Goal: Navigation & Orientation: Find specific page/section

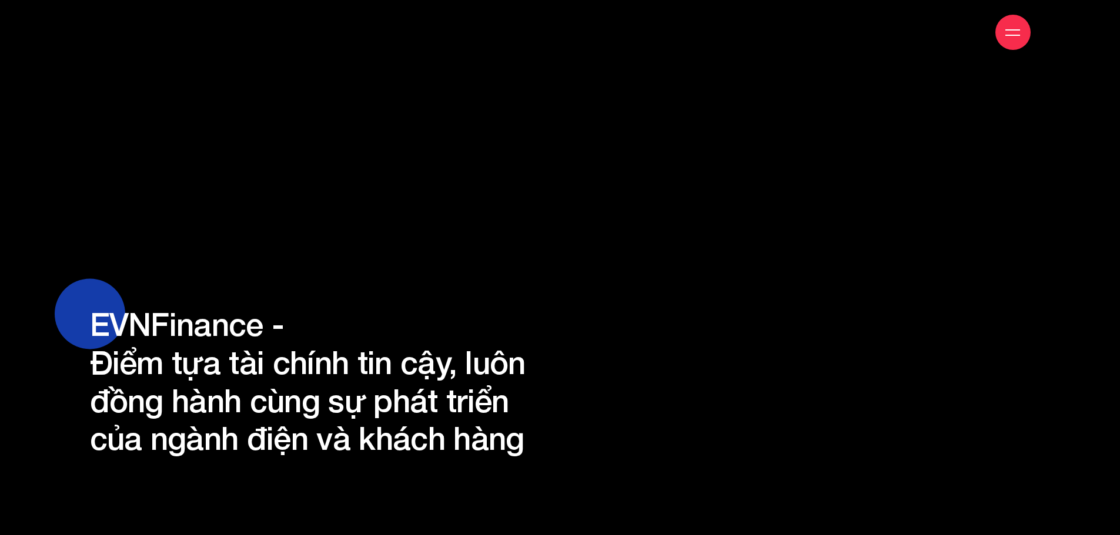
scroll to position [10312, 0]
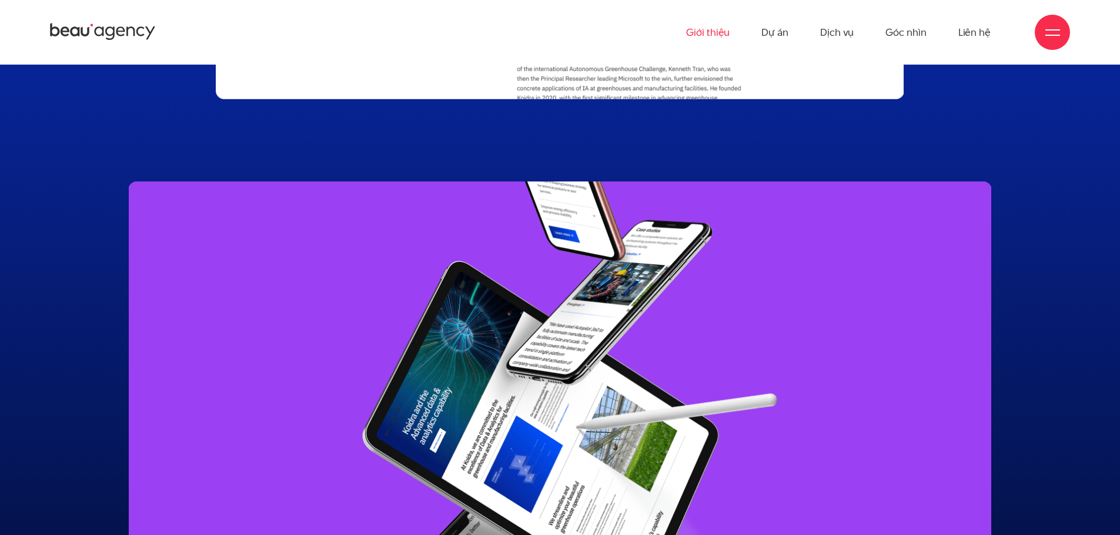
scroll to position [10800, 0]
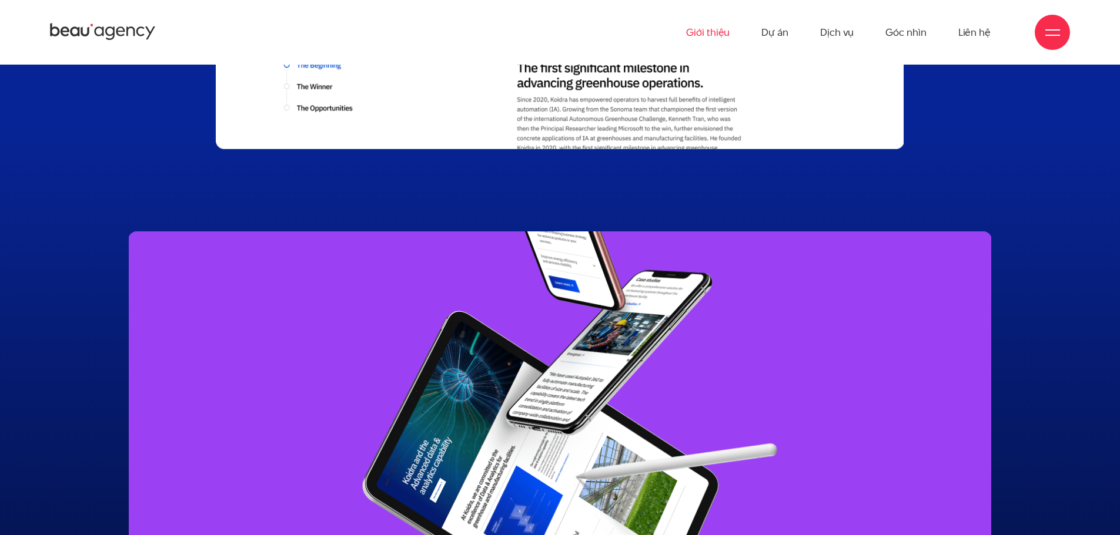
click at [705, 29] on link "Giới thiệu" at bounding box center [707, 32] width 43 height 65
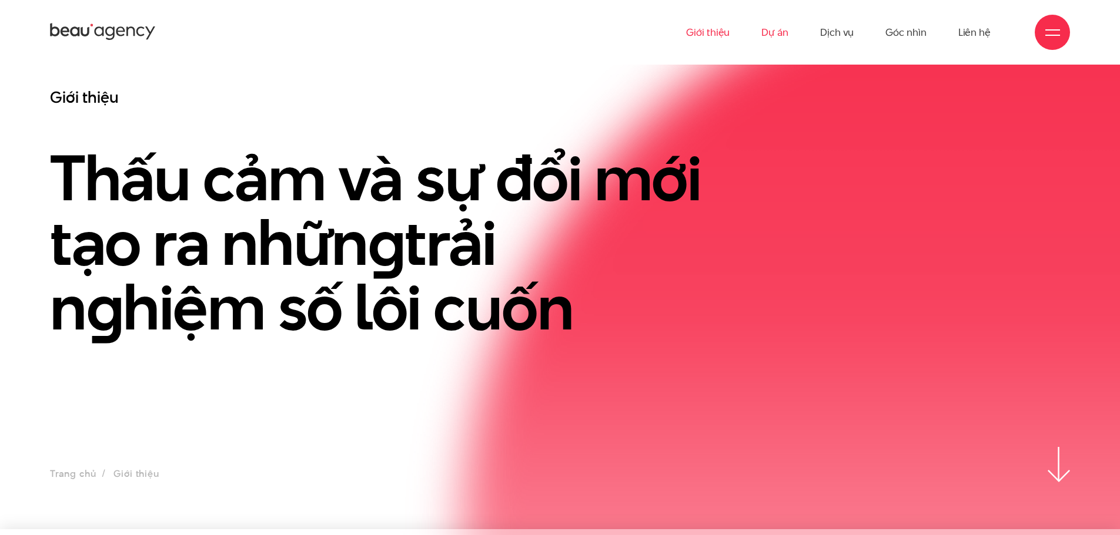
click at [785, 43] on link "Dự án" at bounding box center [774, 32] width 27 height 65
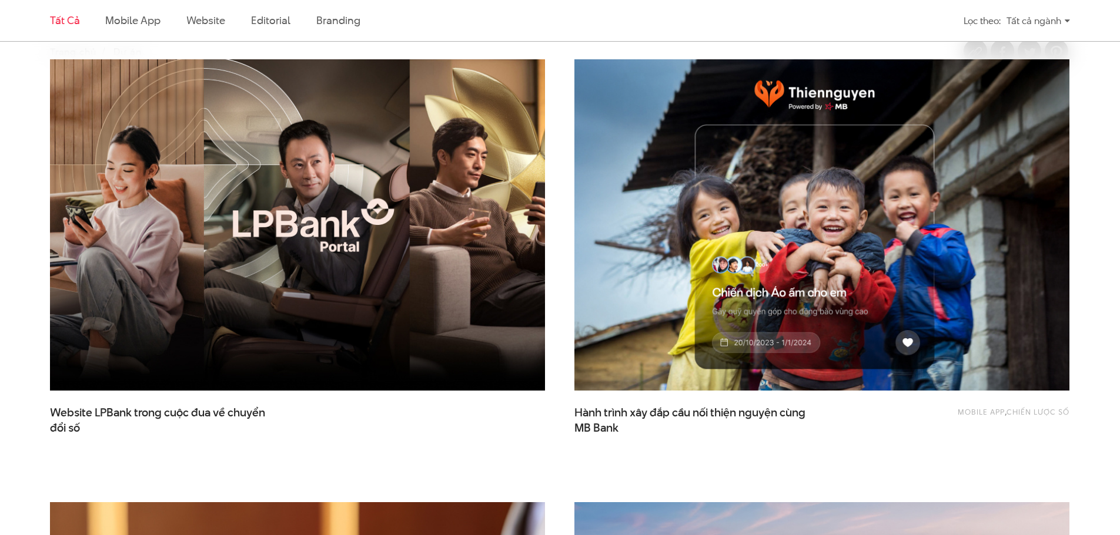
scroll to position [705, 0]
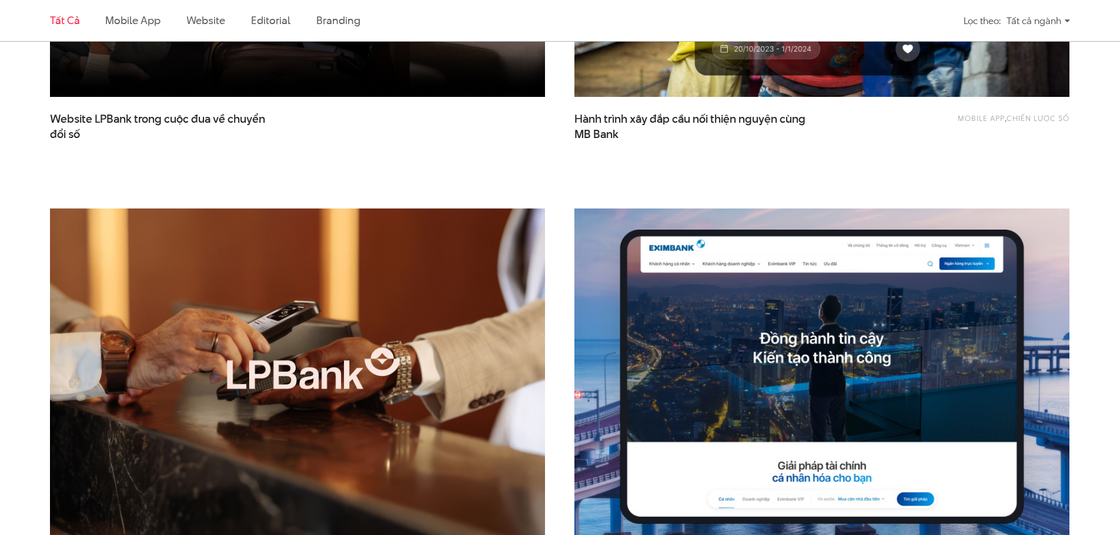
click at [792, 350] on img at bounding box center [822, 374] width 544 height 365
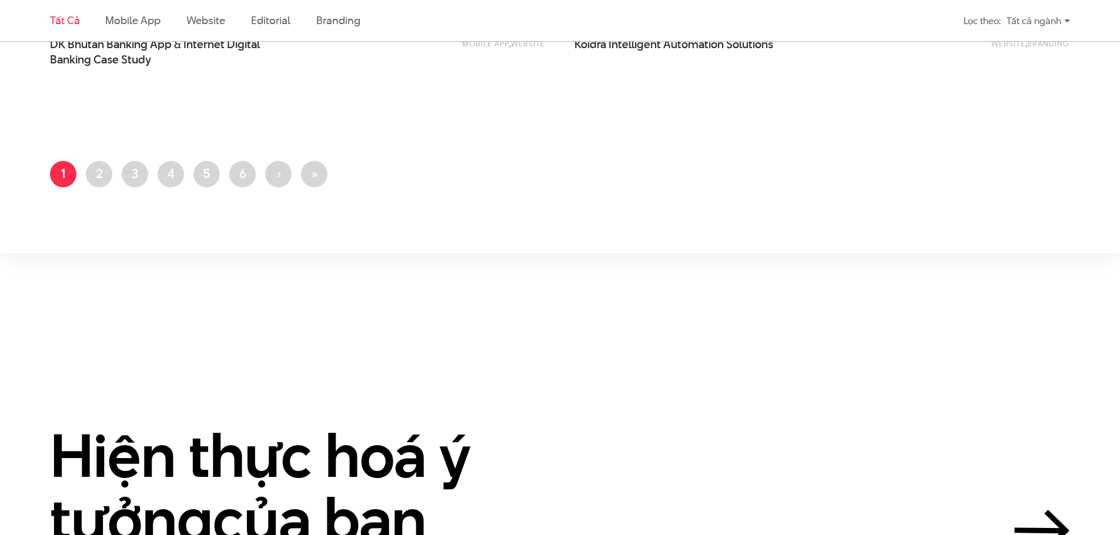
scroll to position [2997, 0]
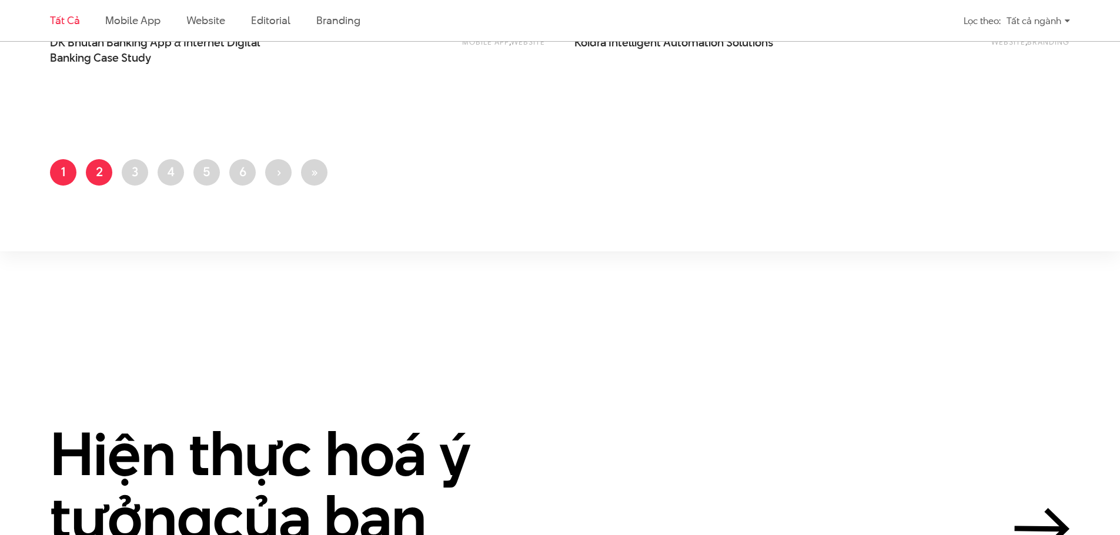
click at [105, 175] on link "Trang 2" at bounding box center [99, 172] width 26 height 26
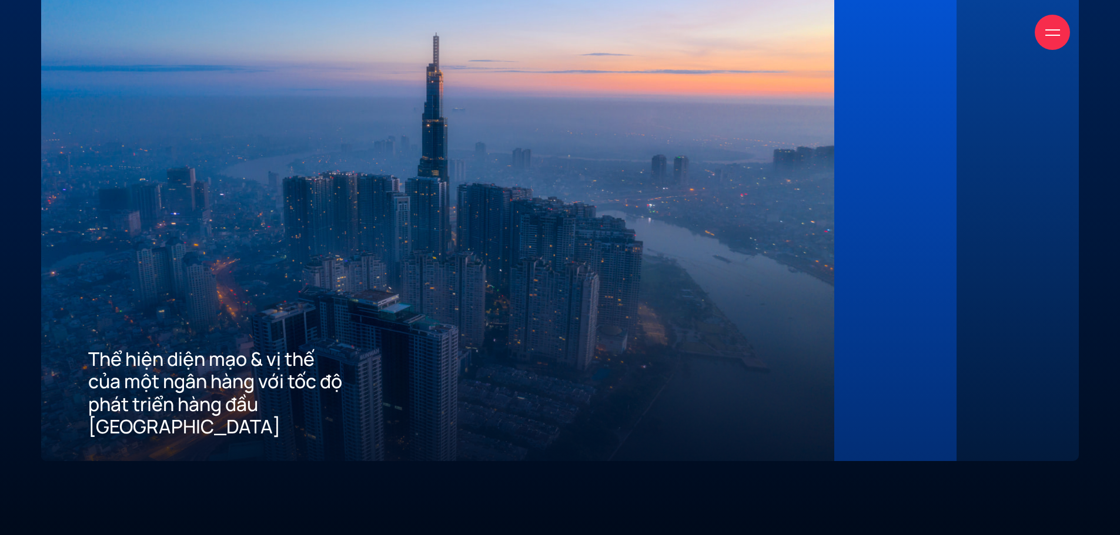
scroll to position [3232, 0]
click at [923, 254] on div "02 Mang đến tiêu chuẩn tốt nhất về trải nghiệm số cho khách hàng" at bounding box center [895, 204] width 122 height 511
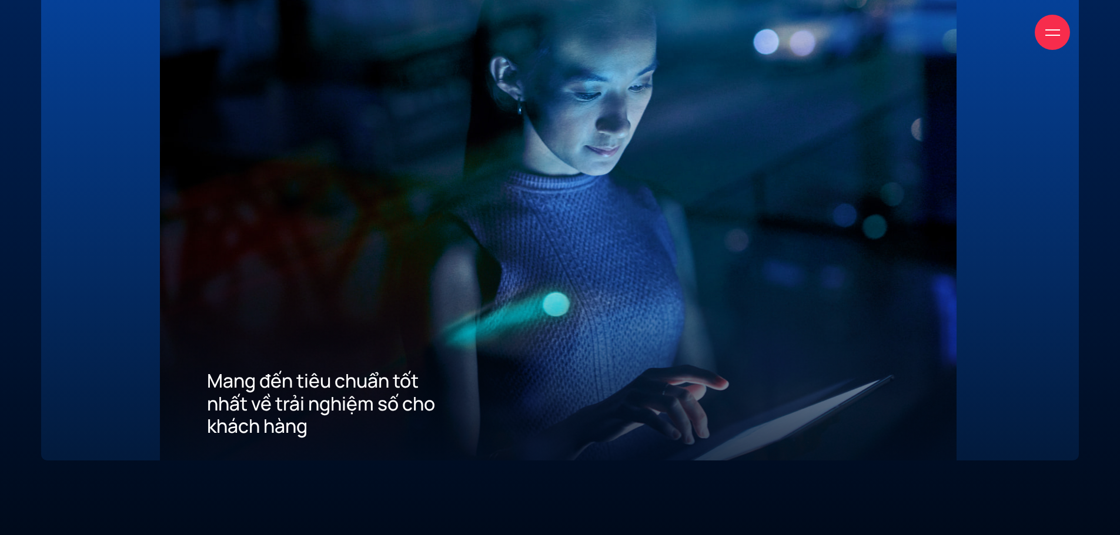
click at [1003, 253] on div "03 Xây dựng ưu thế cạnh tranh thu hút khách hàng mới về App" at bounding box center [1017, 204] width 122 height 511
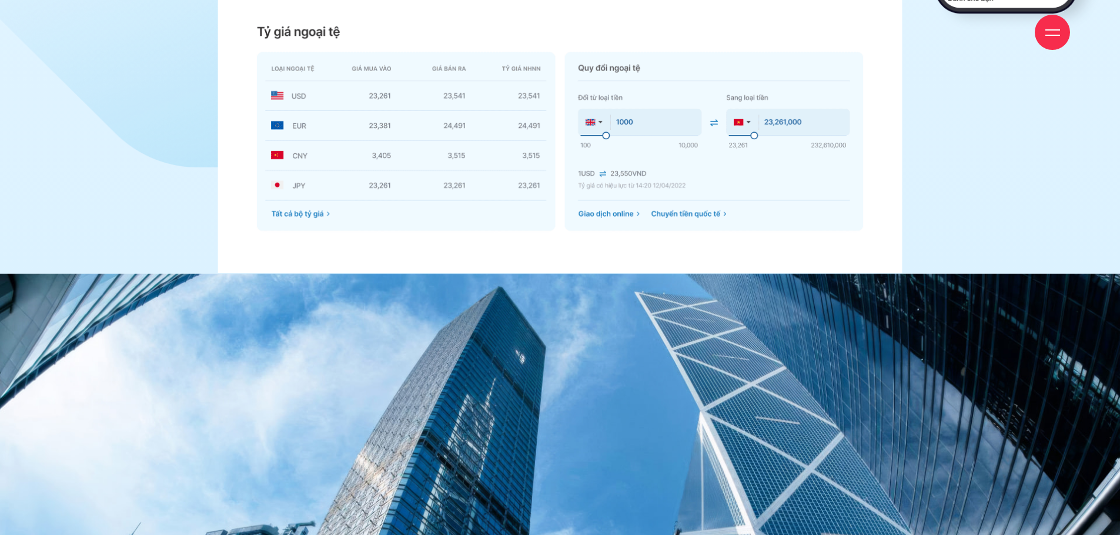
scroll to position [5701, 0]
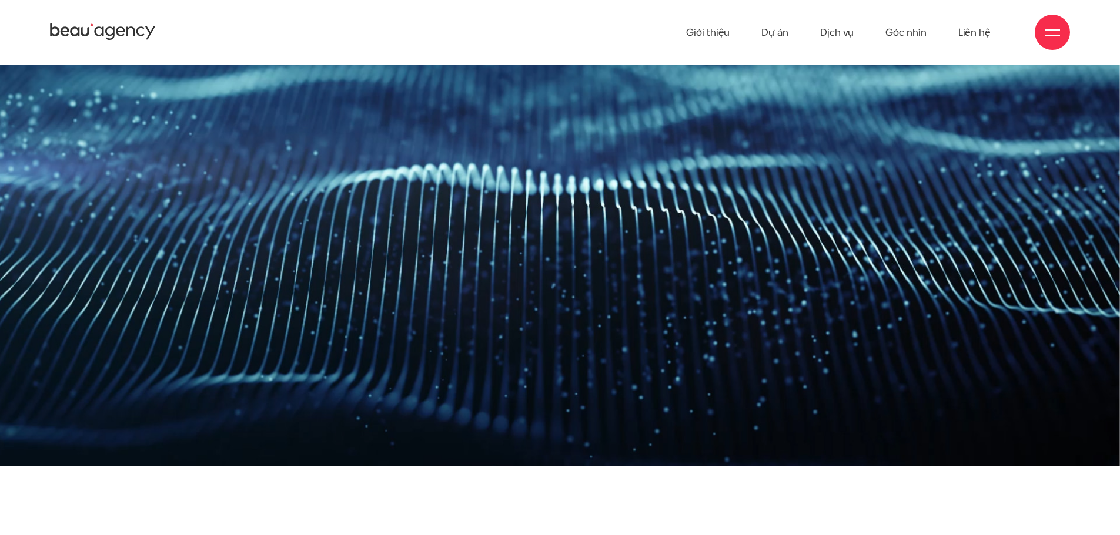
scroll to position [2057, 0]
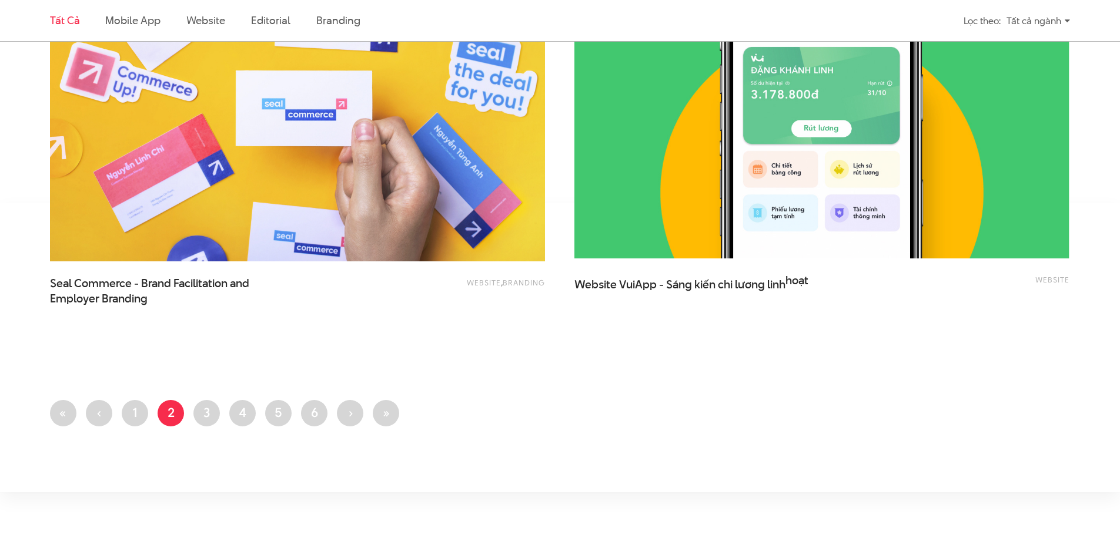
scroll to position [2762, 0]
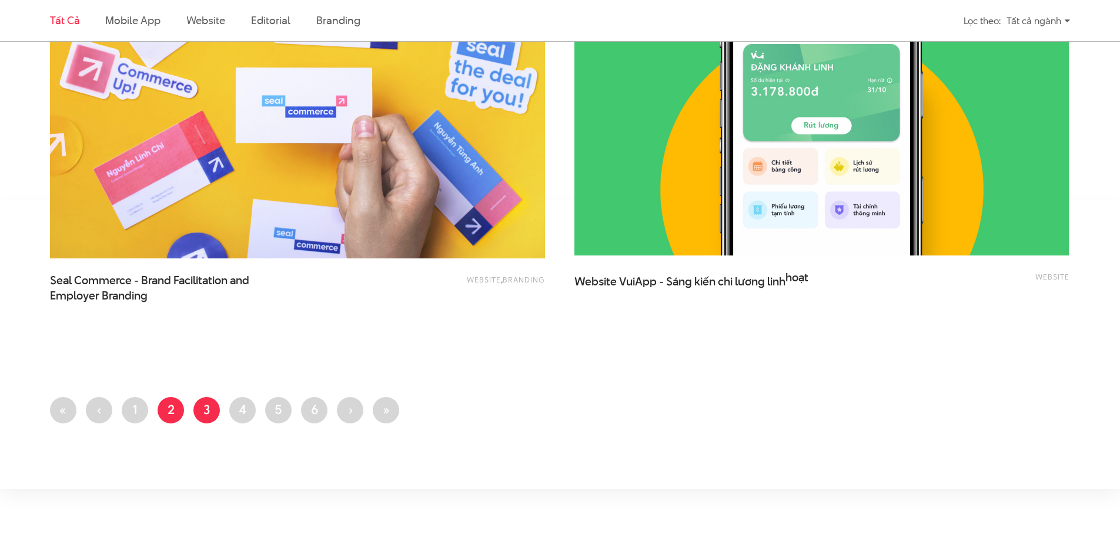
click at [210, 405] on link "Trang 3" at bounding box center [206, 410] width 26 height 26
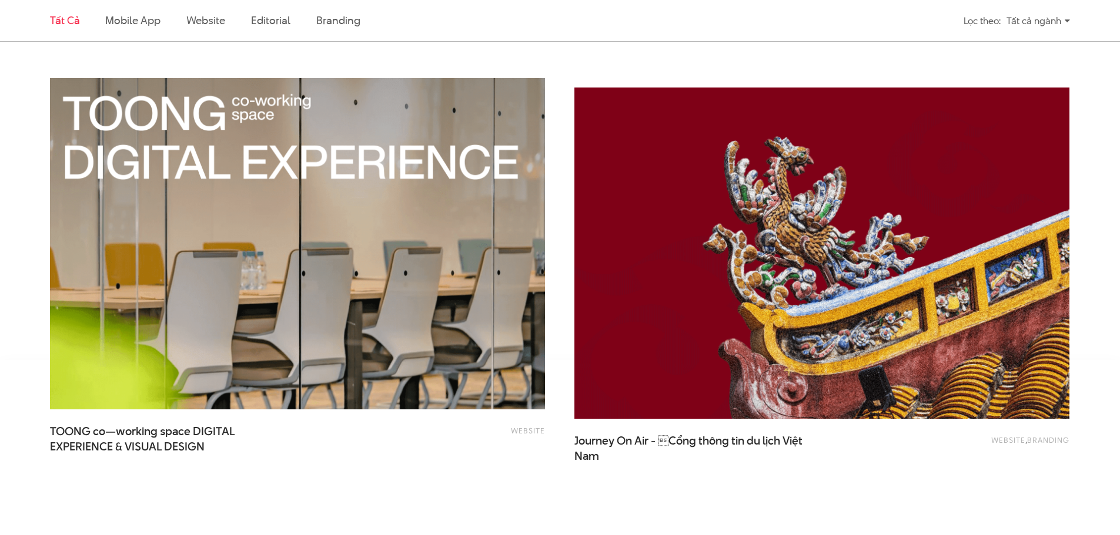
scroll to position [2762, 0]
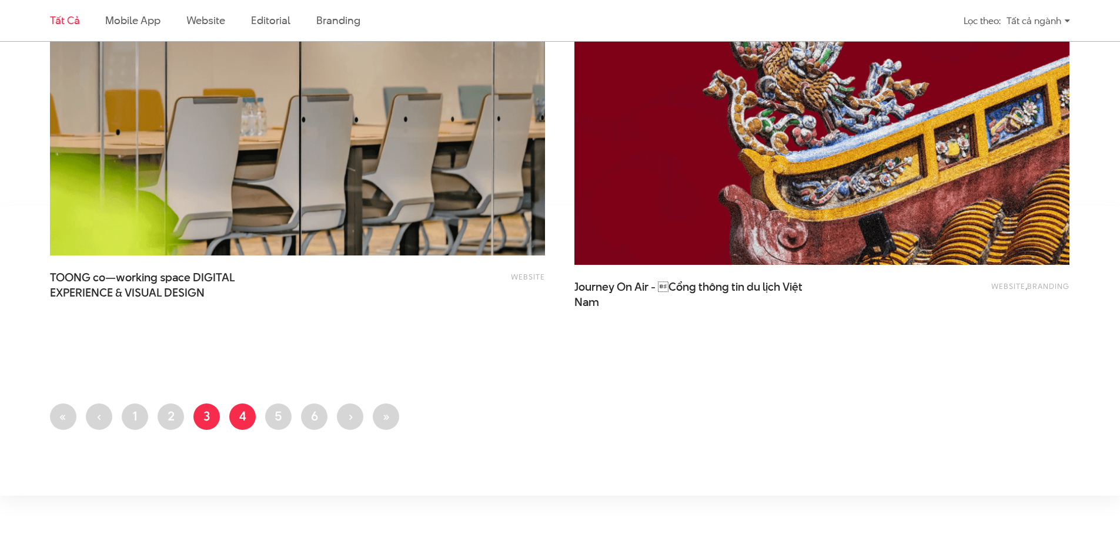
click at [241, 411] on link "Trang 4" at bounding box center [242, 417] width 26 height 26
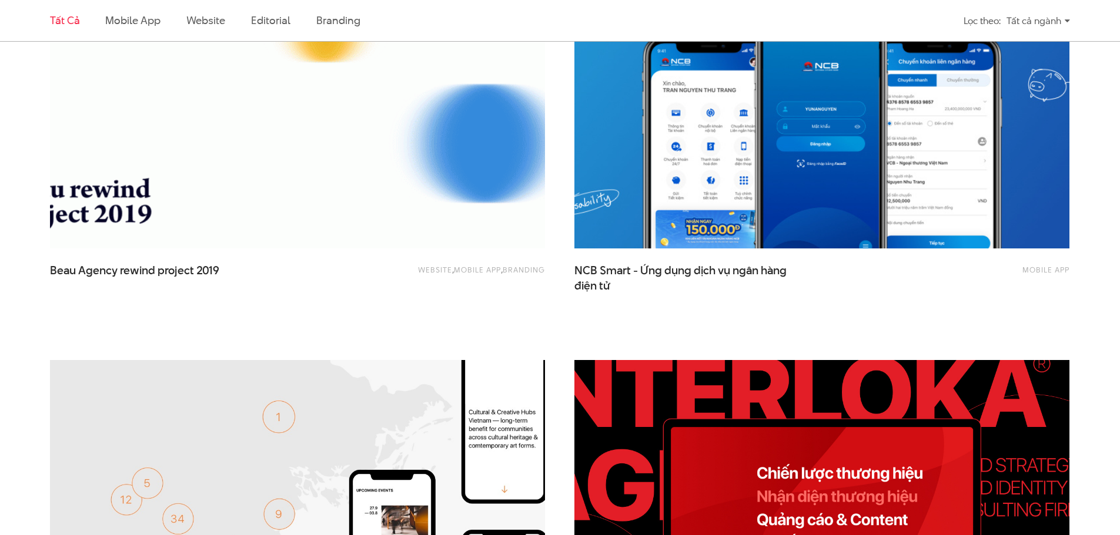
scroll to position [1293, 0]
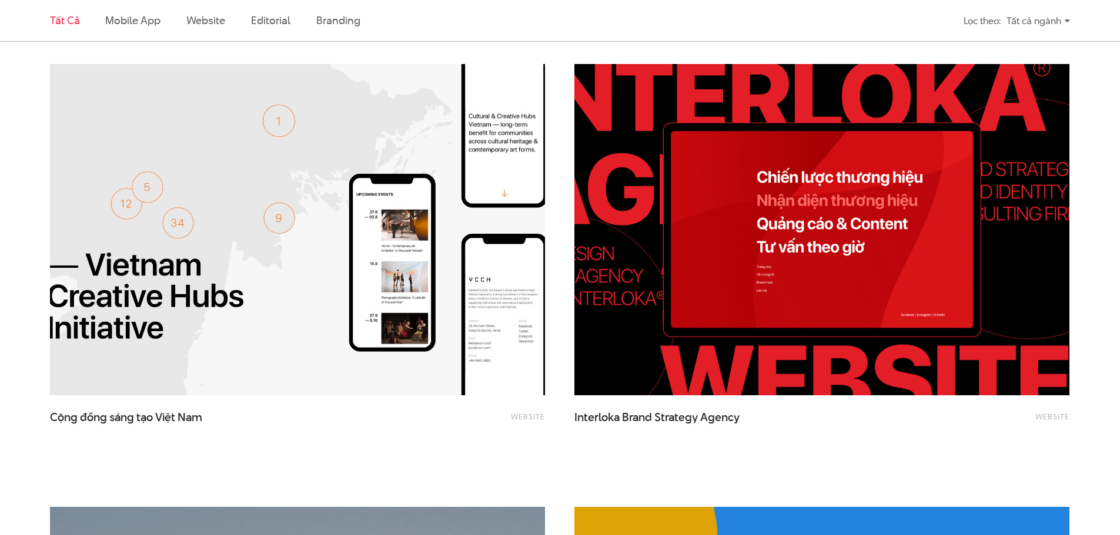
click at [0, 157] on div "Tất cả Mobile app Website Editorial Branding Lọc theo: Tất cả ngành Tất cả ngàn…" at bounding box center [560, 497] width 1120 height 2799
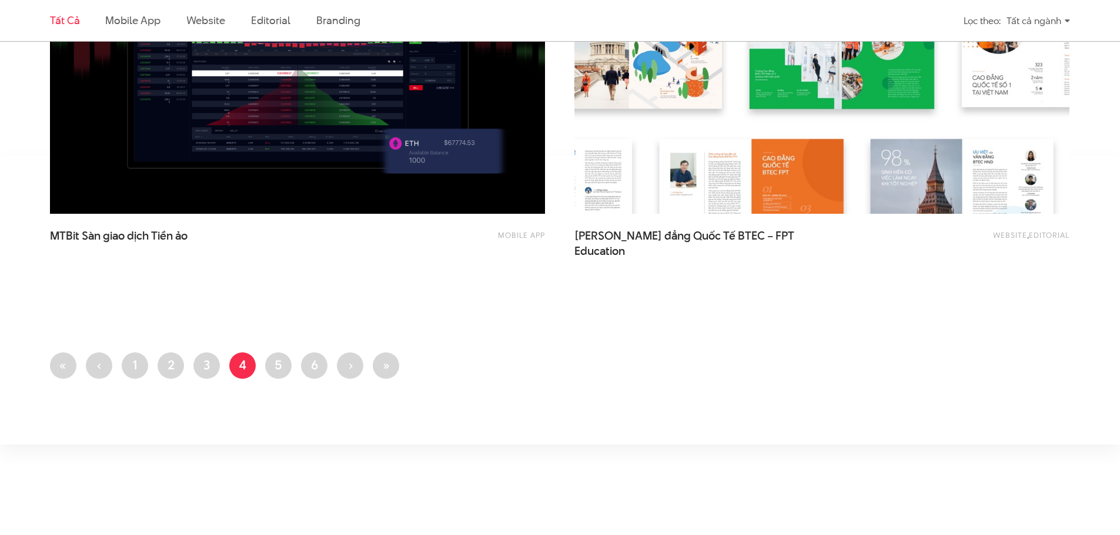
scroll to position [3056, 0]
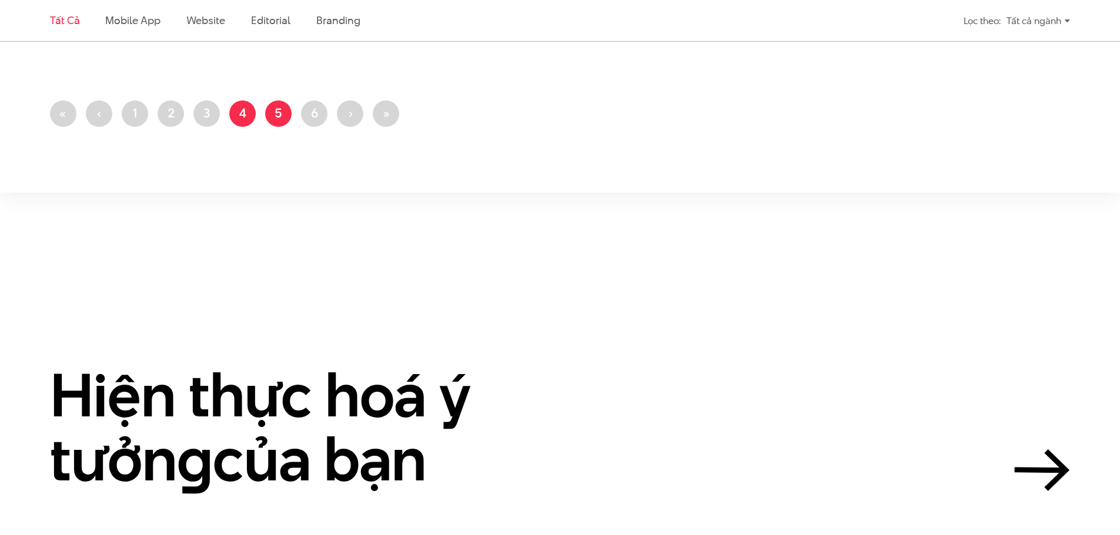
click at [288, 121] on link "Trang 5" at bounding box center [278, 113] width 26 height 26
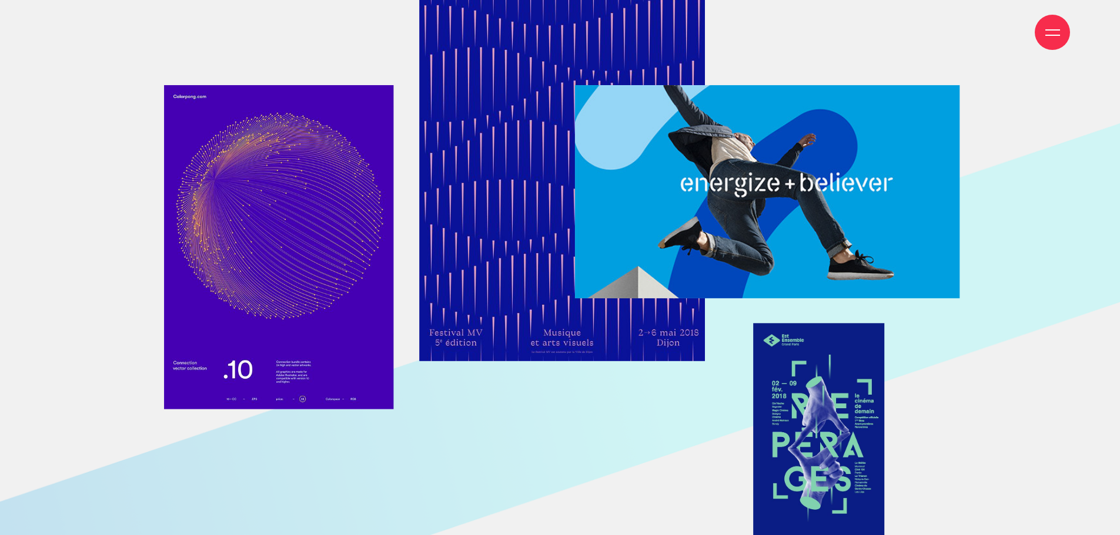
scroll to position [2057, 0]
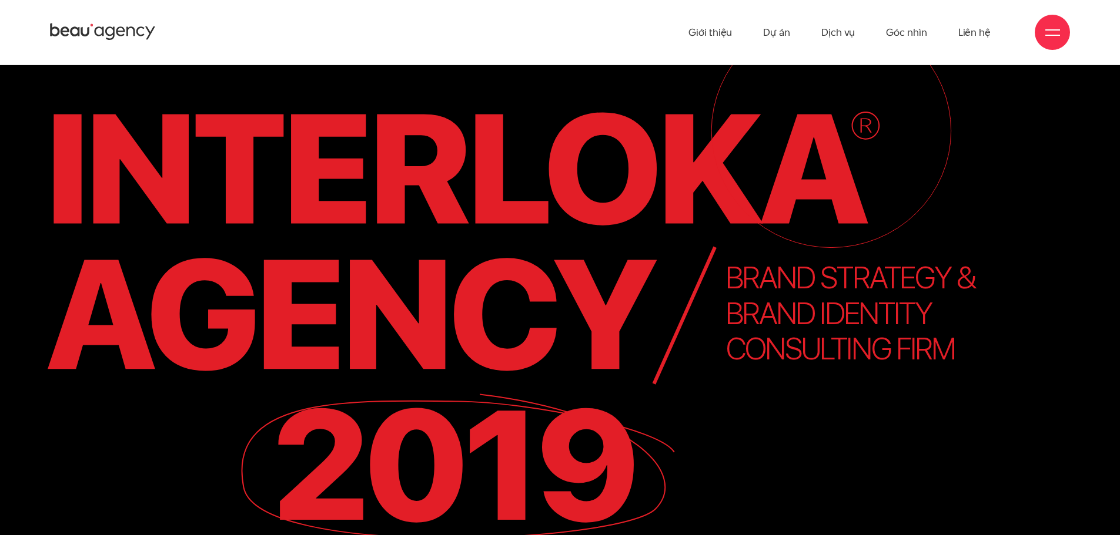
scroll to position [176, 0]
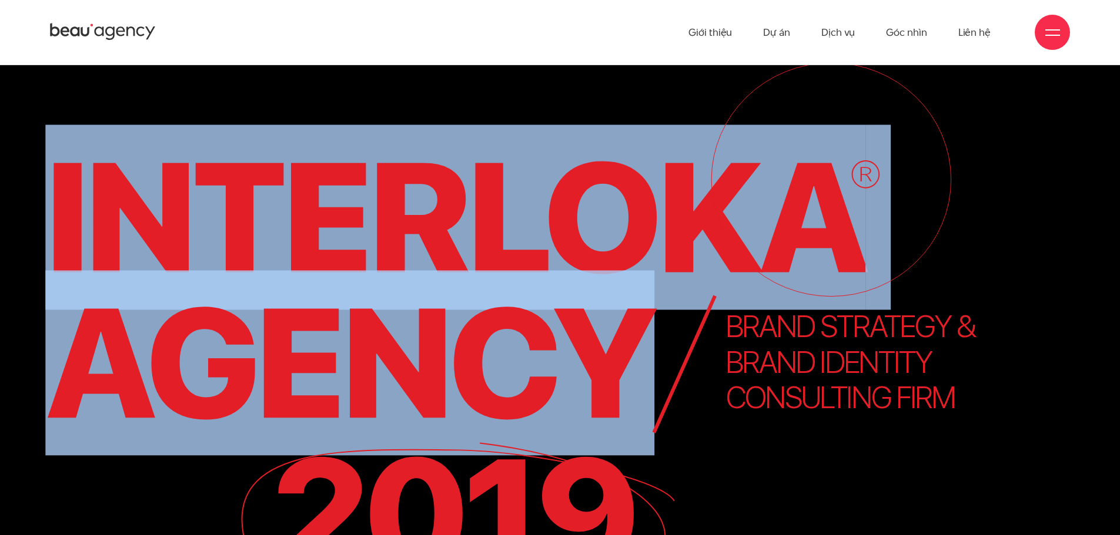
drag, startPoint x: 13, startPoint y: 203, endPoint x: 631, endPoint y: 319, distance: 629.0
click at [631, 319] on icon "Interloka Agency 2019 WEBSITE BRAND STRATEGY & BRAND IDENTITY CONSULTING FIRM" at bounding box center [560, 370] width 1120 height 822
copy text "Interloka Agency"
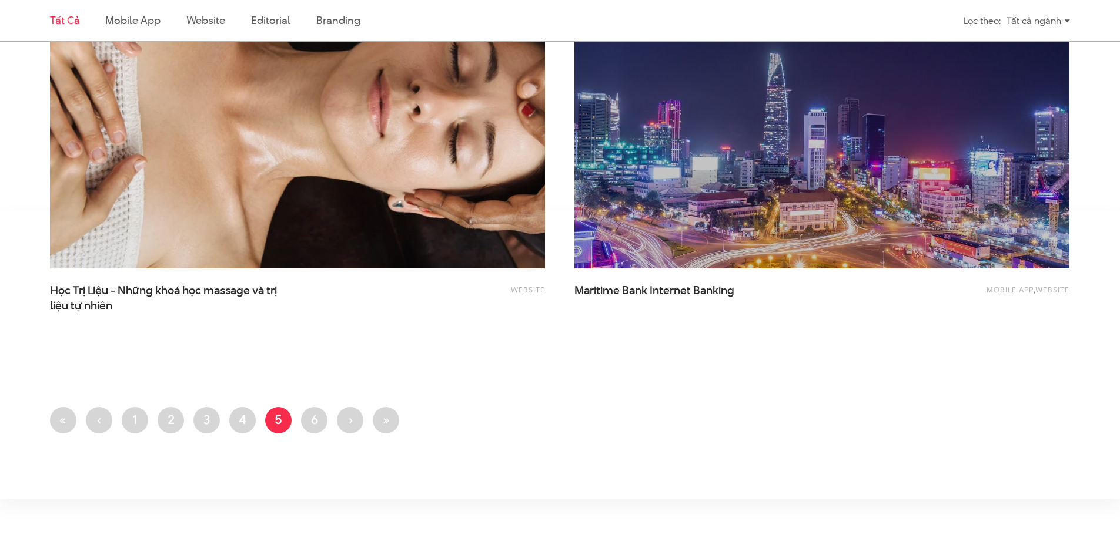
scroll to position [2821, 0]
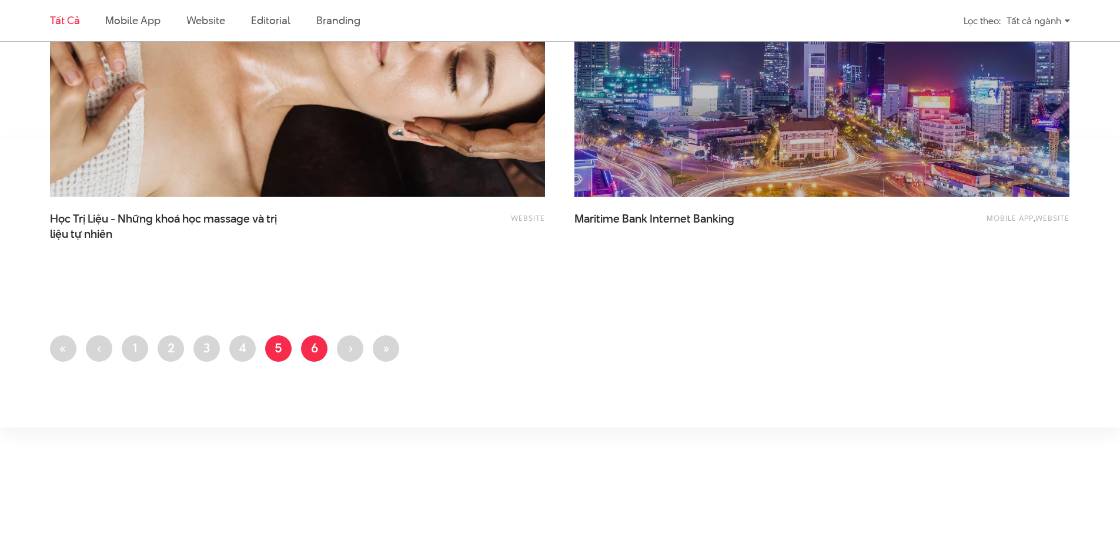
click at [316, 356] on link "Trang 6" at bounding box center [314, 349] width 26 height 26
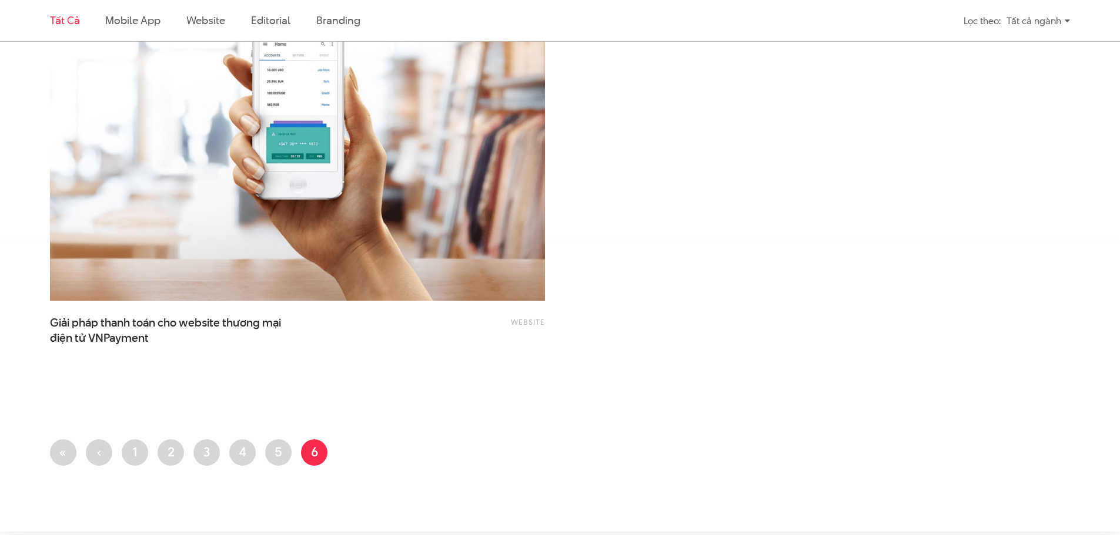
scroll to position [2703, 0]
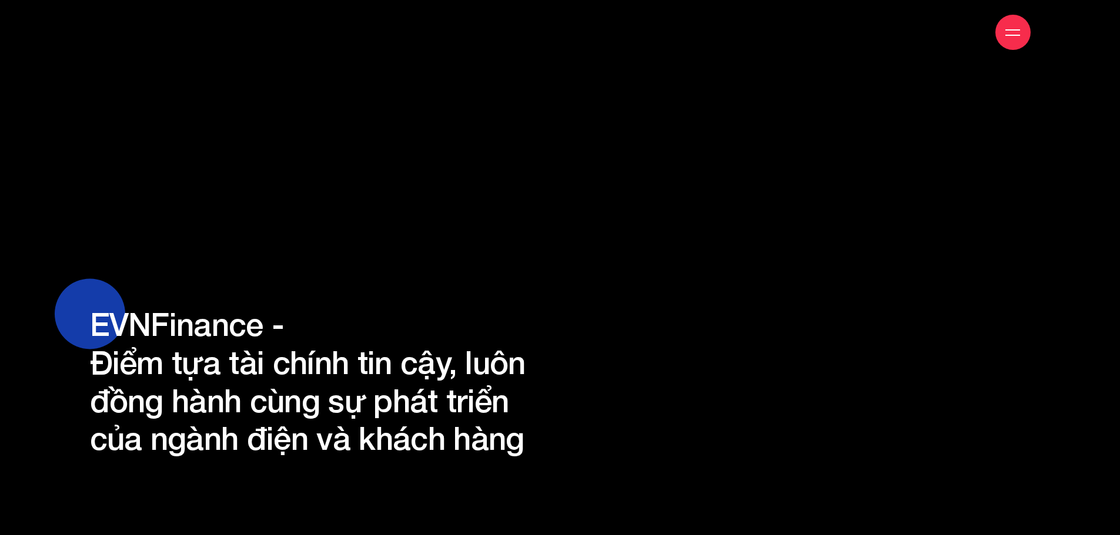
scroll to position [10312, 0]
